Goal: Task Accomplishment & Management: Use online tool/utility

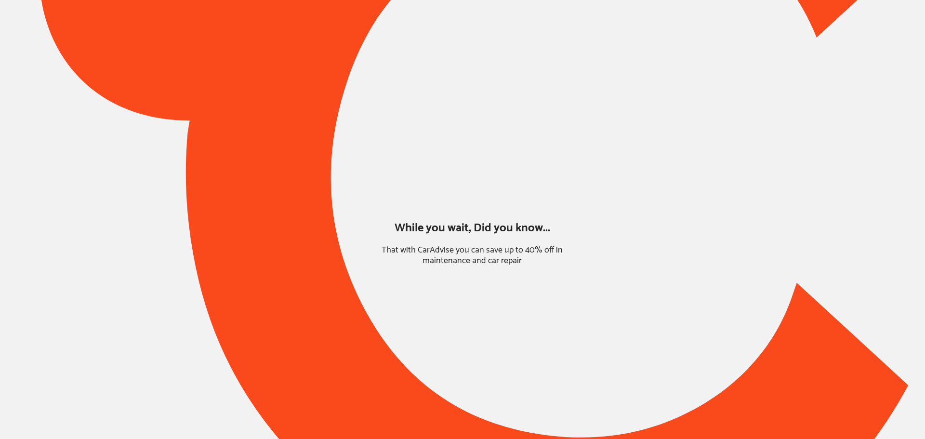
type input "*******"
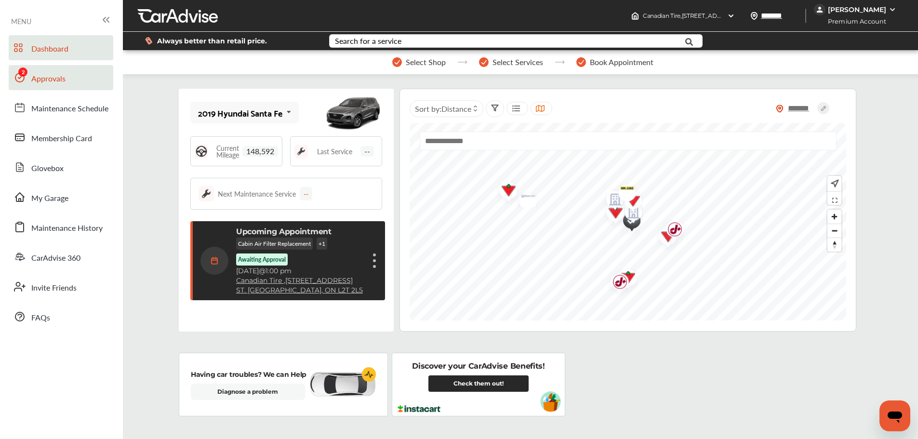
click at [58, 85] on span "Approvals" at bounding box center [48, 79] width 34 height 13
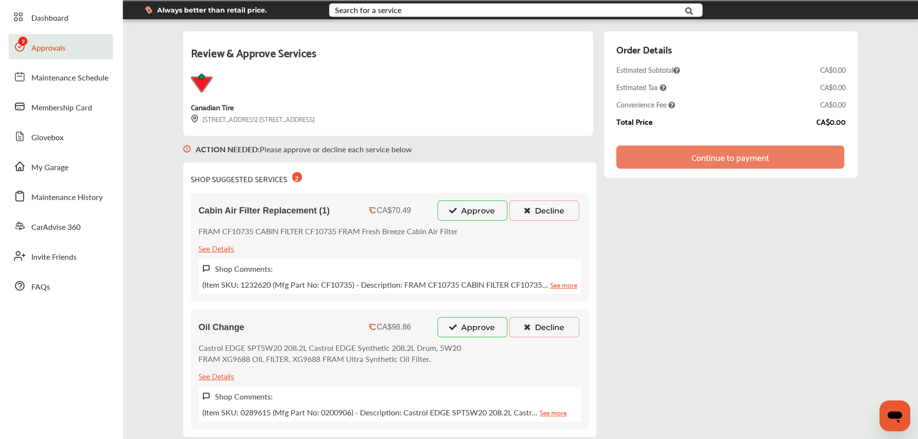
scroll to position [48, 0]
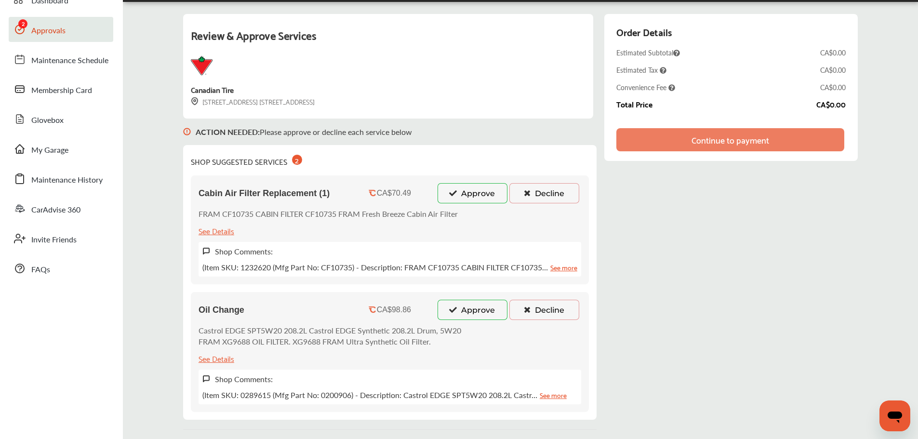
click at [467, 200] on button "Approve" at bounding box center [472, 193] width 70 height 20
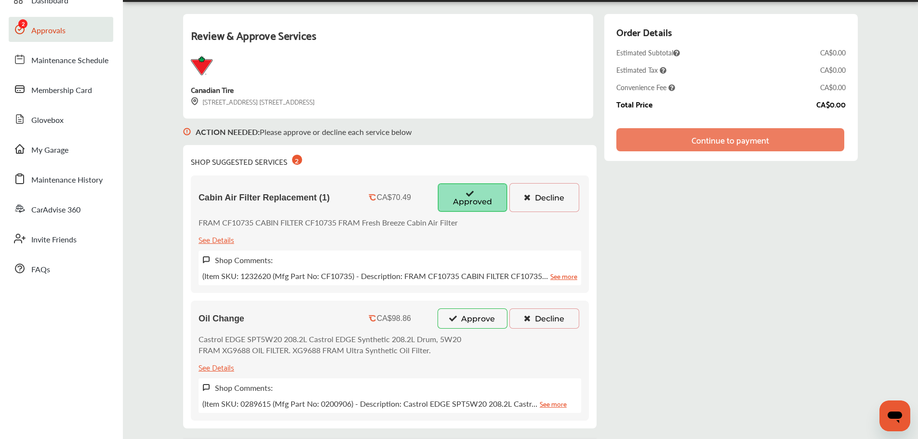
click at [467, 315] on button "Approve" at bounding box center [472, 318] width 70 height 20
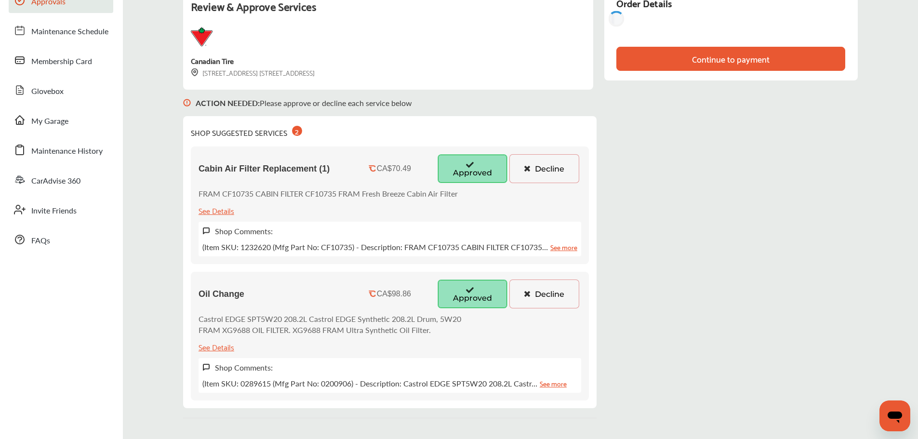
scroll to position [0, 0]
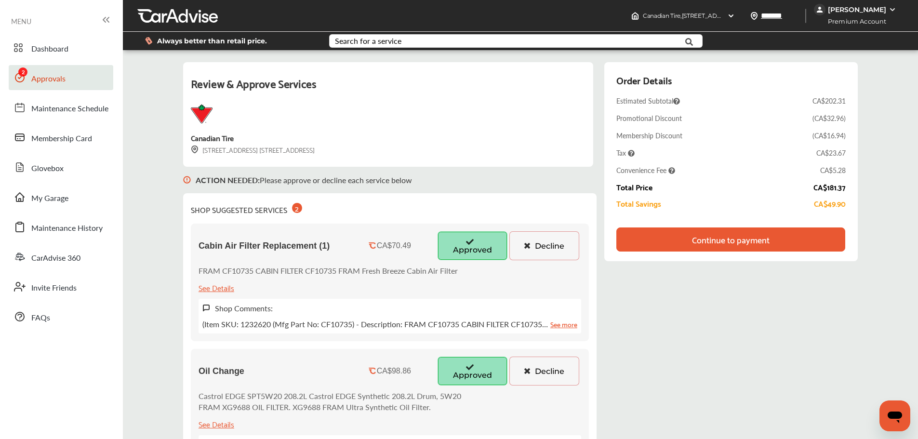
click at [888, 12] on img at bounding box center [892, 10] width 8 height 8
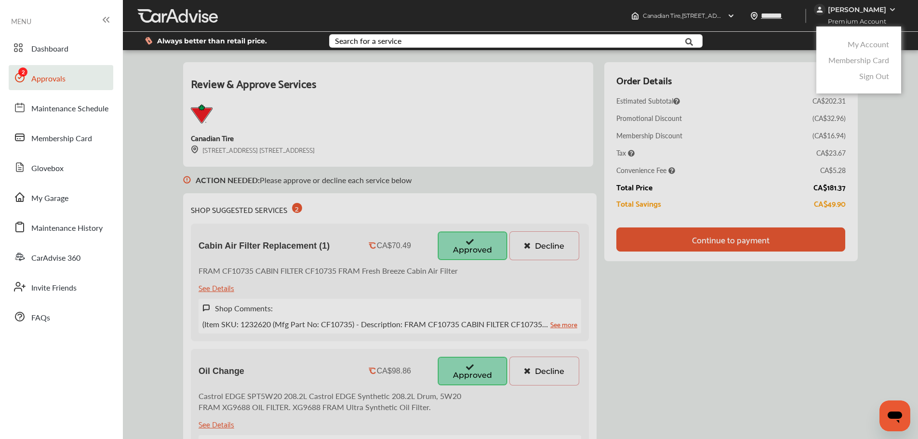
click at [865, 42] on link "My Account" at bounding box center [867, 44] width 41 height 11
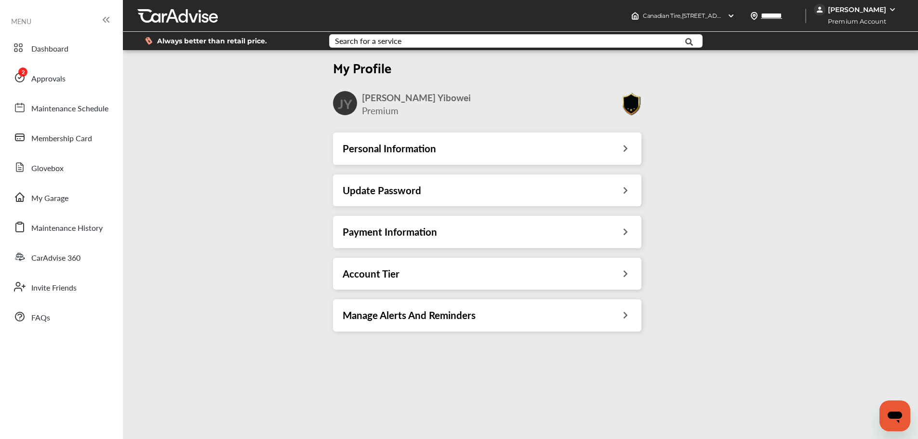
click at [622, 231] on div "Payment Information" at bounding box center [487, 231] width 289 height 13
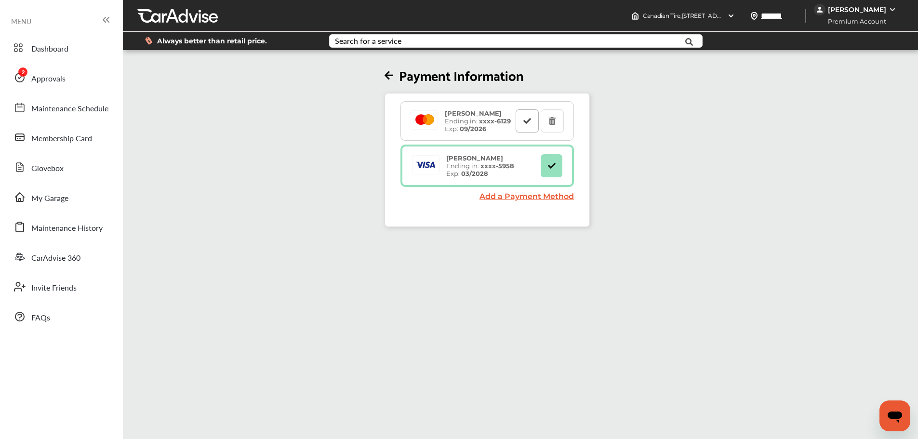
click at [524, 119] on icon at bounding box center [527, 120] width 9 height 7
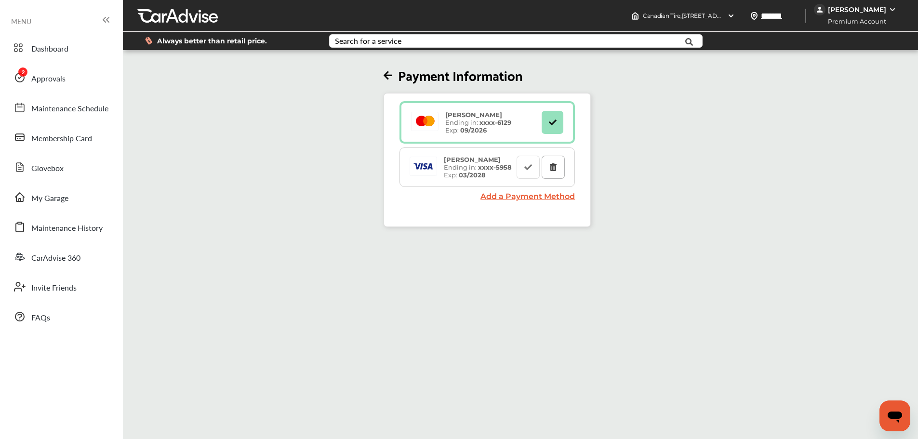
click at [553, 165] on icon at bounding box center [553, 166] width 9 height 7
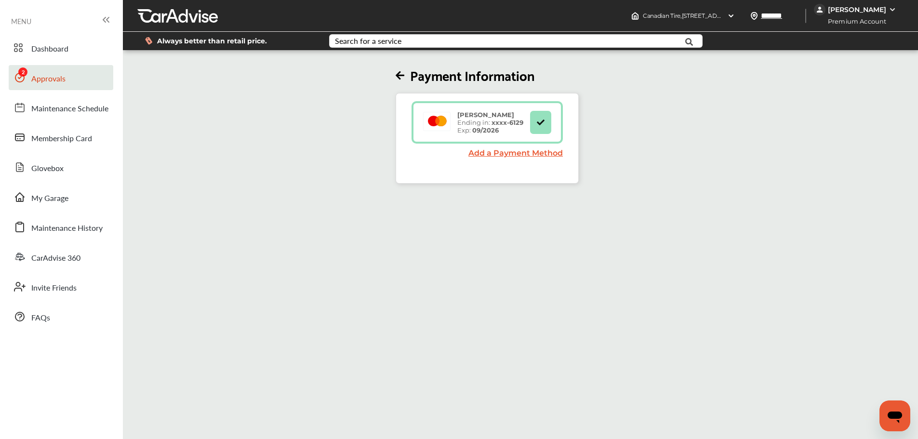
click at [60, 83] on span "Approvals" at bounding box center [48, 79] width 34 height 13
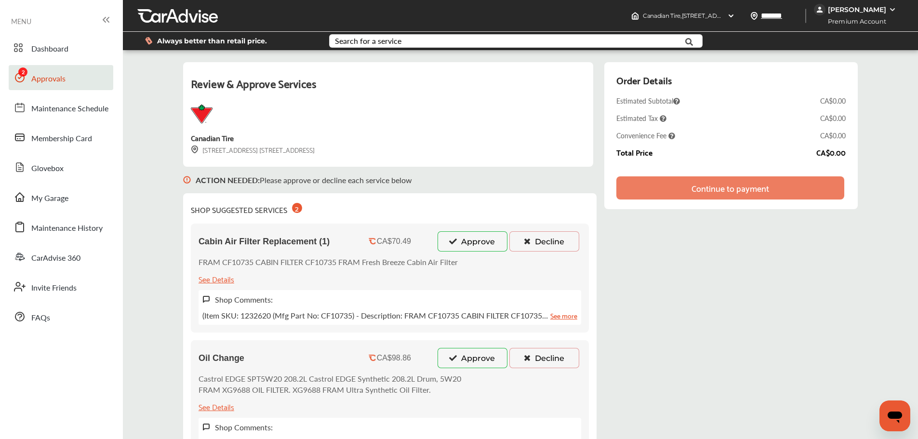
click at [463, 238] on button "Approve" at bounding box center [472, 241] width 70 height 20
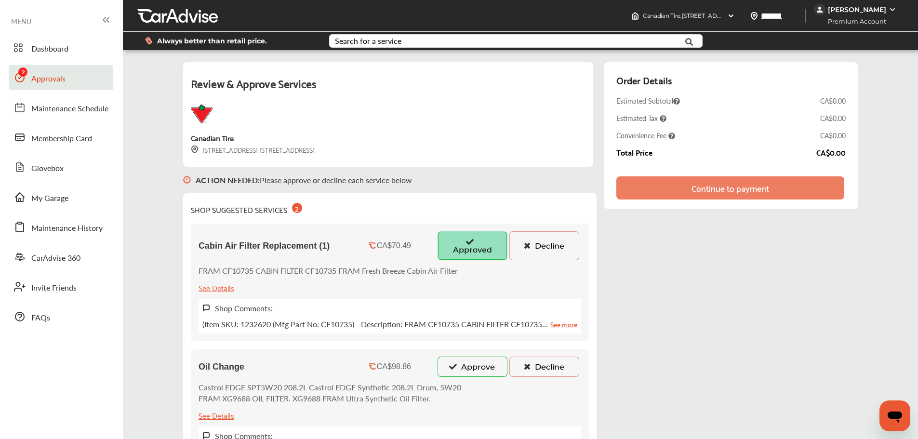
click at [471, 367] on button "Approve" at bounding box center [472, 366] width 70 height 20
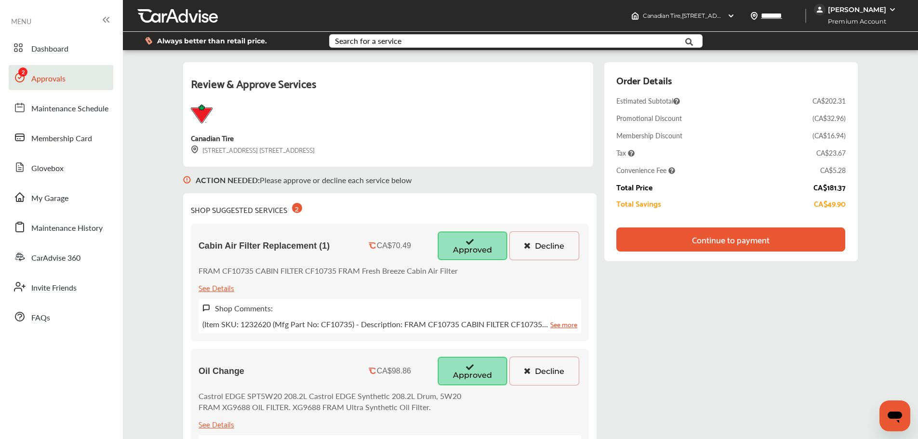
click at [748, 235] on div "Continue to payment" at bounding box center [731, 240] width 78 height 10
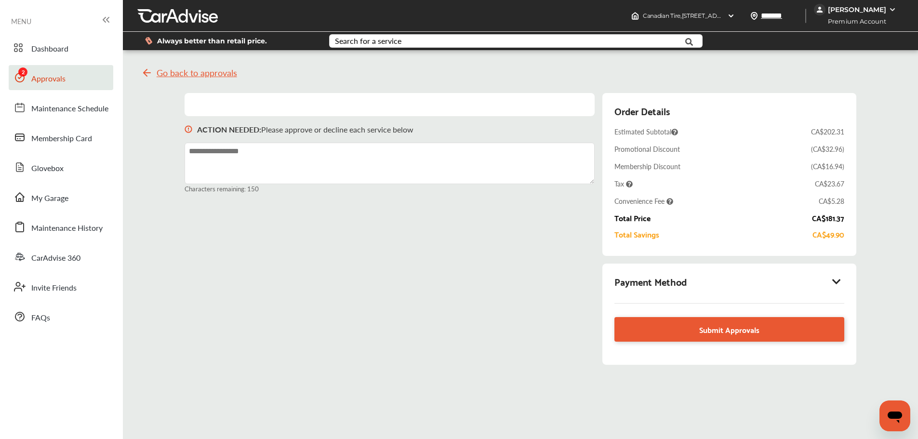
click at [837, 276] on div "Payment Method" at bounding box center [728, 281] width 229 height 16
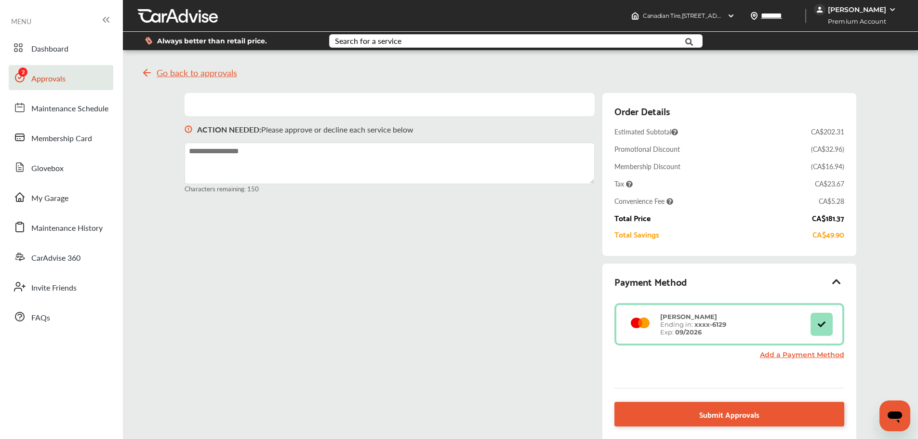
scroll to position [121, 0]
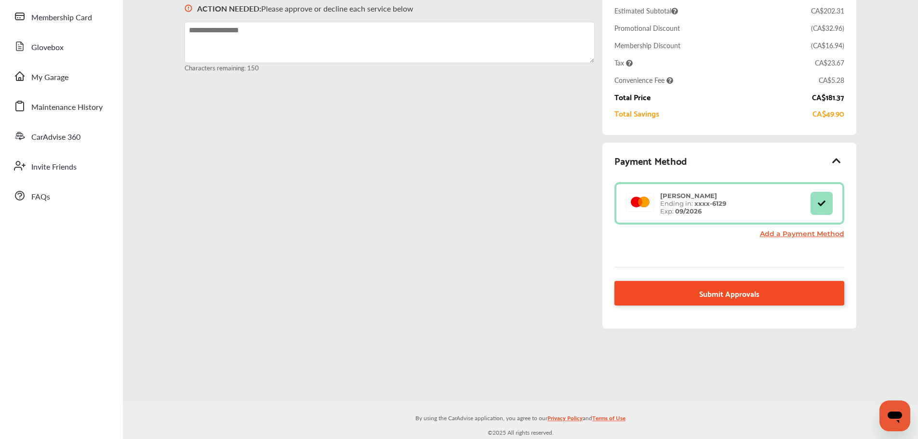
click at [699, 301] on link "Submit Approvals" at bounding box center [728, 293] width 229 height 25
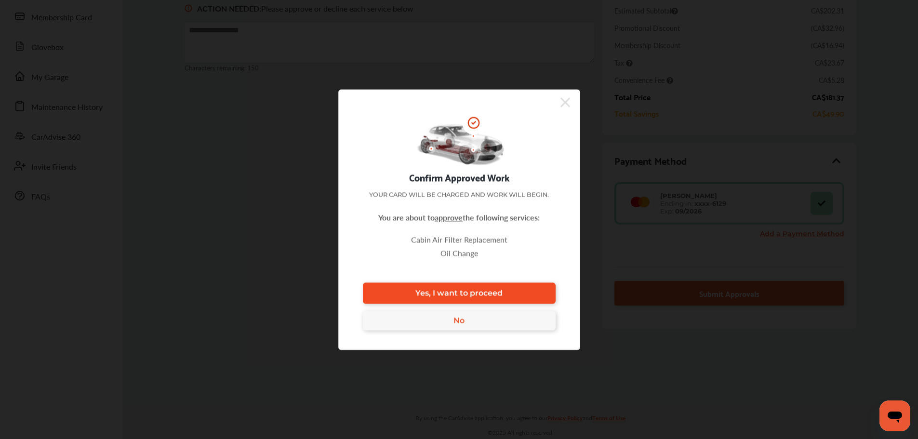
click at [520, 299] on link "Yes, I want to proceed" at bounding box center [459, 292] width 193 height 21
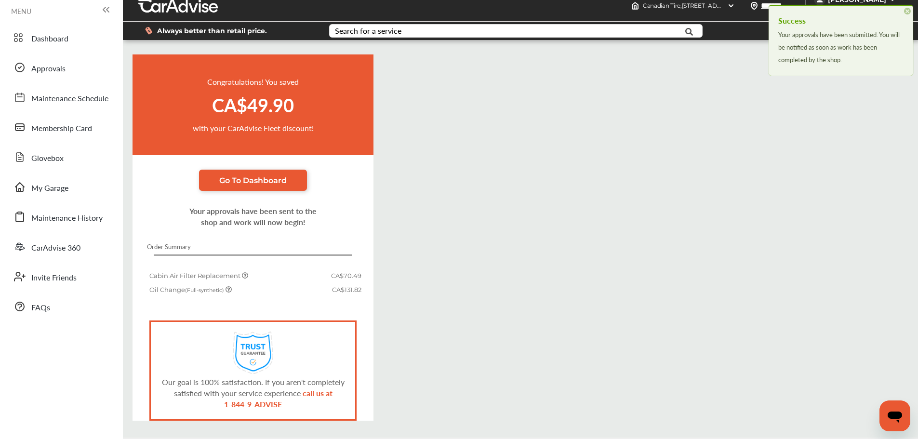
scroll to position [44, 0]
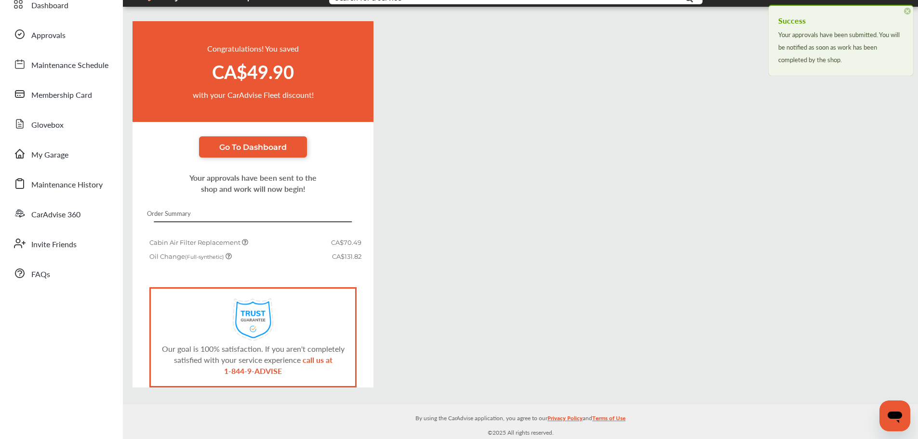
click at [908, 13] on span "×" at bounding box center [907, 11] width 7 height 7
